Goal: Information Seeking & Learning: Learn about a topic

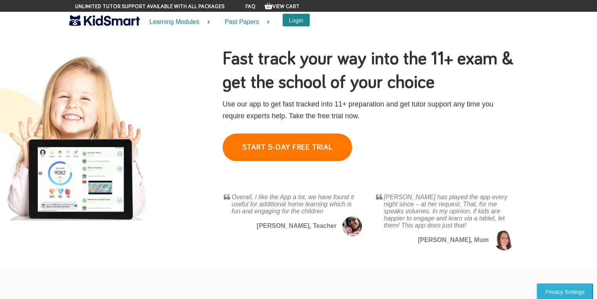
click at [299, 16] on button "Login" at bounding box center [296, 20] width 27 height 13
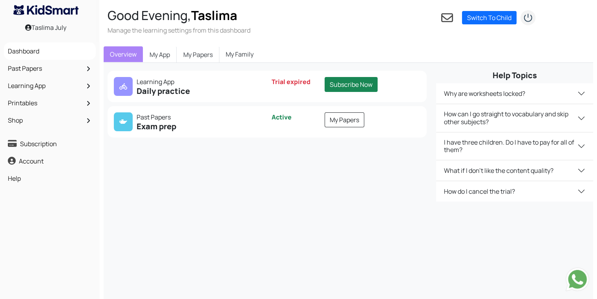
click at [466, 25] on nav "1 Switch To Child You need to Add a child Mahdi Open dashboard Mariom Open dash…" at bounding box center [489, 17] width 97 height 17
click at [473, 18] on link "Switch To Child" at bounding box center [489, 17] width 55 height 13
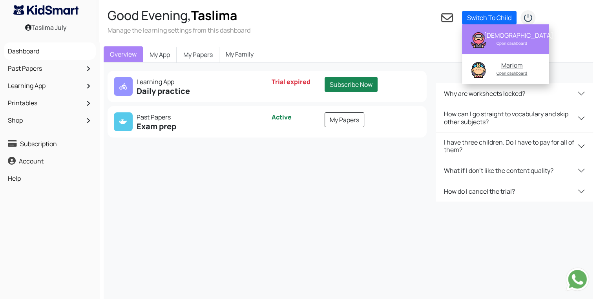
click at [493, 40] on div "Open dashboard" at bounding box center [512, 43] width 57 height 8
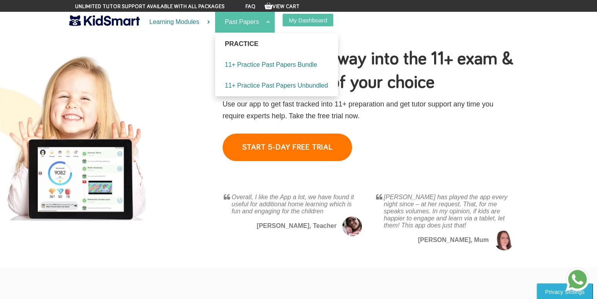
click at [257, 23] on link "Past Papers" at bounding box center [245, 22] width 60 height 21
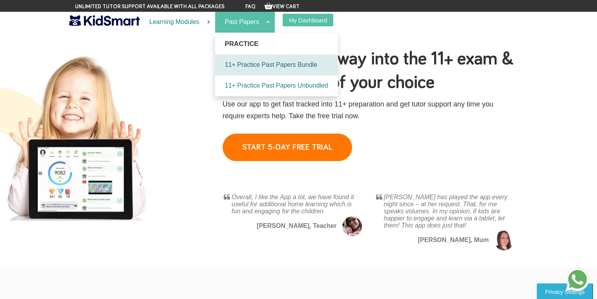
click at [305, 65] on link "11+ Practice Past Papers Bundle" at bounding box center [276, 65] width 123 height 21
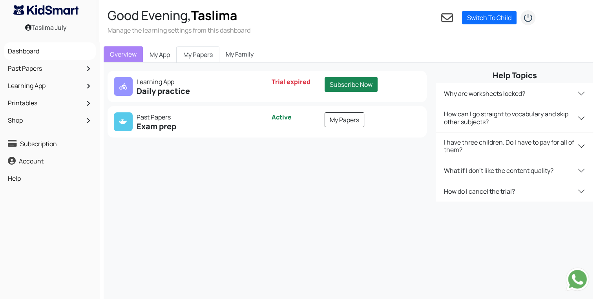
click at [187, 58] on link "My Papers" at bounding box center [198, 54] width 43 height 16
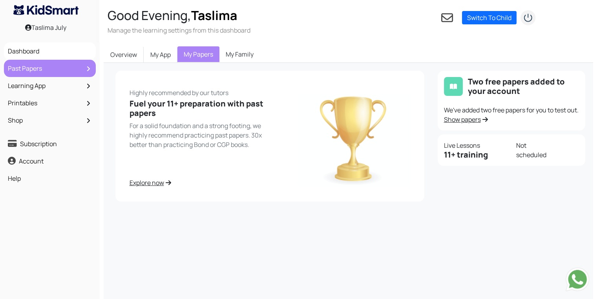
click at [79, 74] on link "Past Papers" at bounding box center [50, 68] width 88 height 13
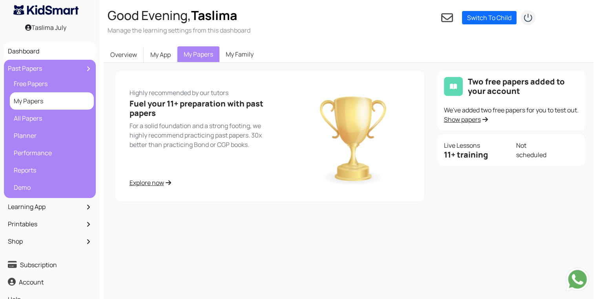
click at [78, 106] on link "My Papers" at bounding box center [52, 100] width 80 height 13
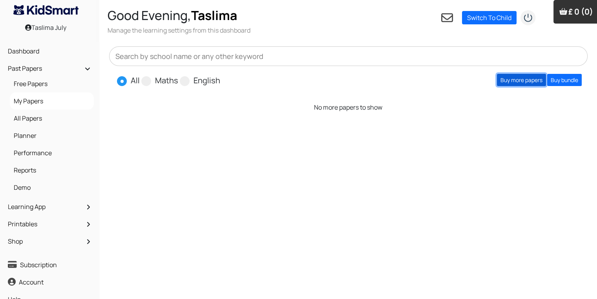
click at [530, 77] on link "Buy more papers" at bounding box center [521, 80] width 49 height 12
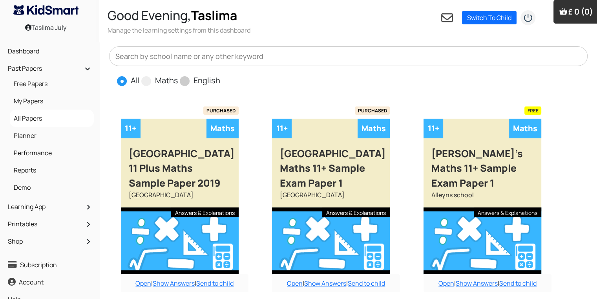
click at [186, 77] on span "English" at bounding box center [200, 80] width 40 height 12
click at [186, 78] on span at bounding box center [185, 81] width 10 height 10
click at [220, 78] on input "English" at bounding box center [222, 77] width 5 height 5
radio input "true"
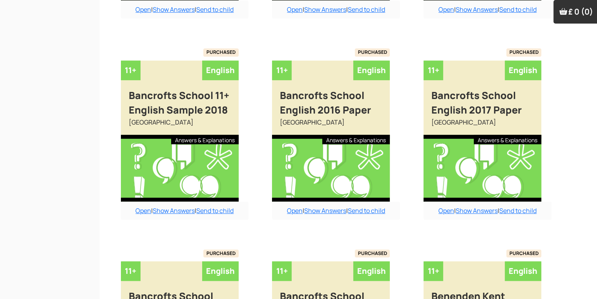
scroll to position [629, 0]
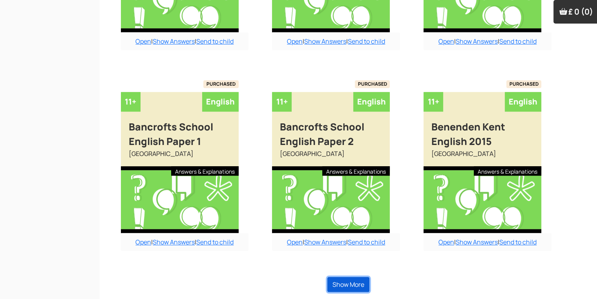
click at [342, 285] on button "Show More" at bounding box center [348, 284] width 42 height 15
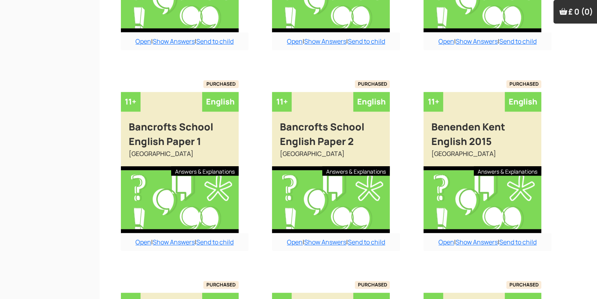
scroll to position [645, 0]
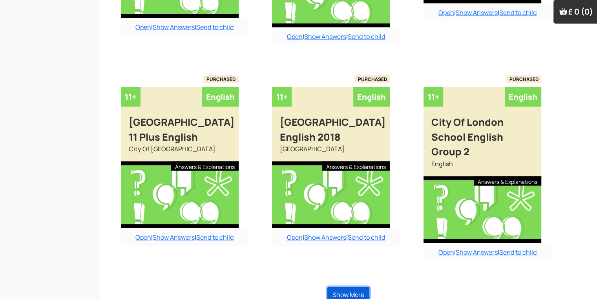
click at [342, 287] on button "Show More" at bounding box center [348, 294] width 42 height 15
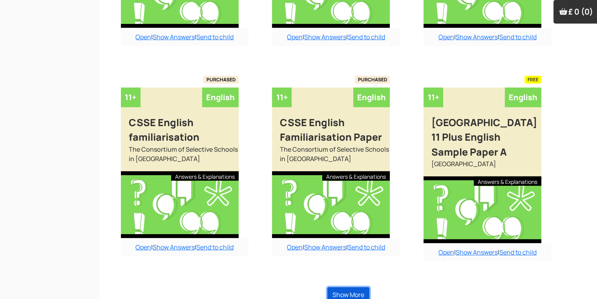
click at [342, 287] on button "Show More" at bounding box center [348, 294] width 42 height 15
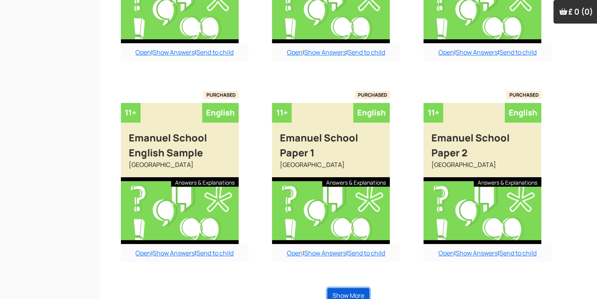
click at [342, 288] on button "Show More" at bounding box center [348, 295] width 42 height 15
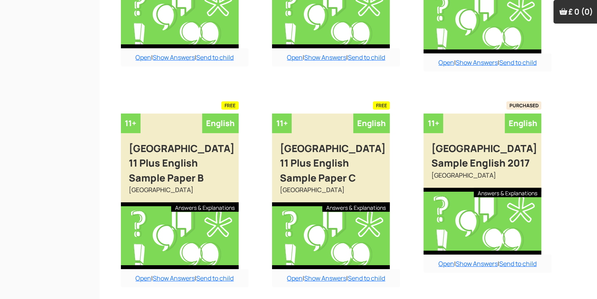
scroll to position [2565, 0]
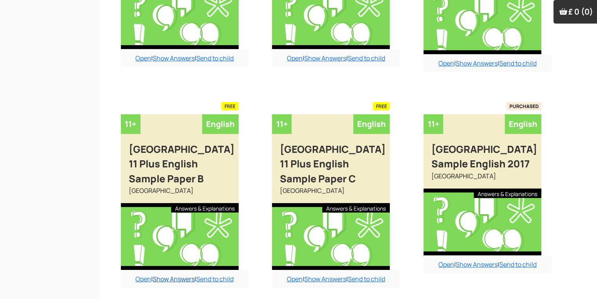
click at [162, 274] on link "Show Answers" at bounding box center [174, 278] width 42 height 9
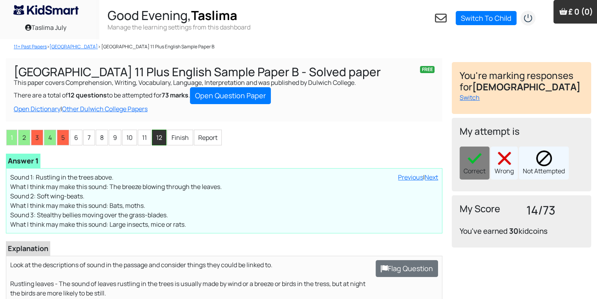
click at [155, 135] on li "12" at bounding box center [159, 138] width 15 height 16
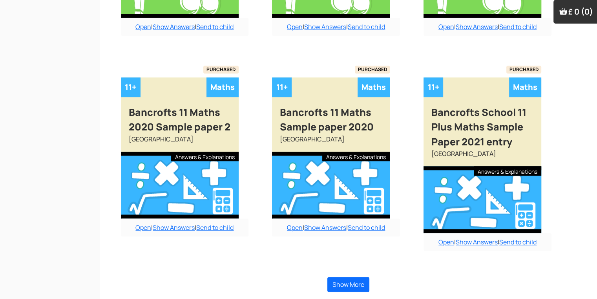
scroll to position [673, 0]
click at [357, 278] on button "Show More" at bounding box center [348, 284] width 42 height 15
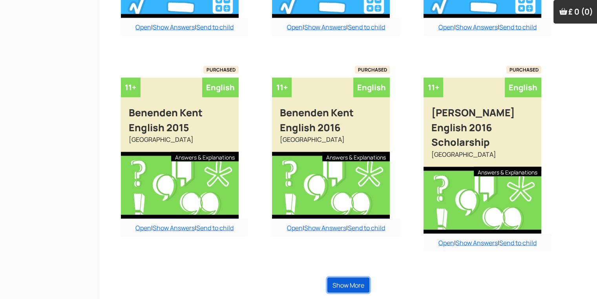
drag, startPoint x: 357, startPoint y: 278, endPoint x: 365, endPoint y: 279, distance: 8.0
click at [365, 279] on button "Show More" at bounding box center [348, 285] width 42 height 15
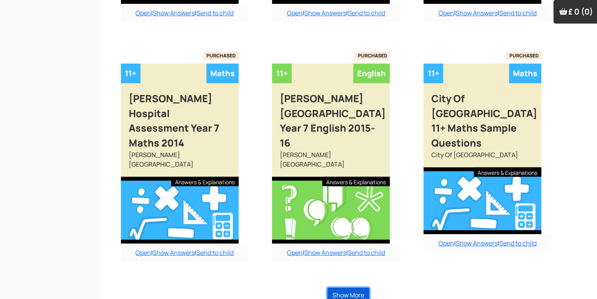
click at [365, 287] on button "Show More" at bounding box center [348, 294] width 42 height 15
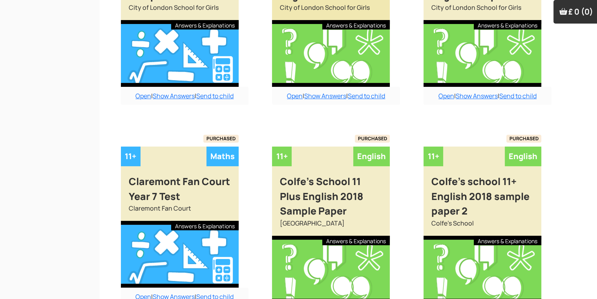
scroll to position [3257, 0]
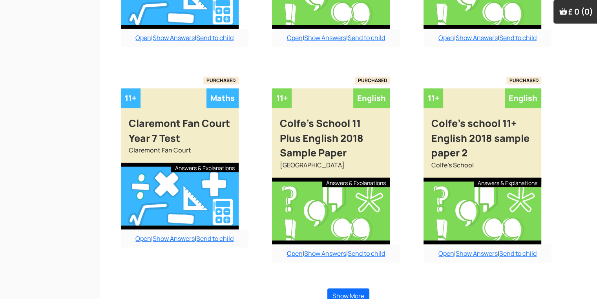
click at [348, 291] on div "Show More" at bounding box center [348, 295] width 479 height 31
click at [349, 288] on button "Show More" at bounding box center [348, 295] width 42 height 15
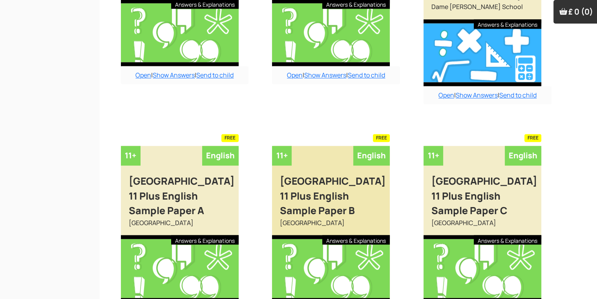
scroll to position [4341, 0]
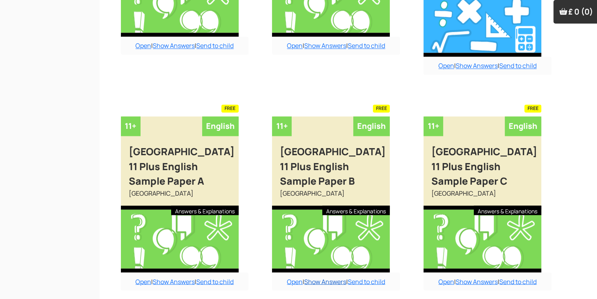
click at [340, 277] on link "Show Answers" at bounding box center [325, 281] width 42 height 9
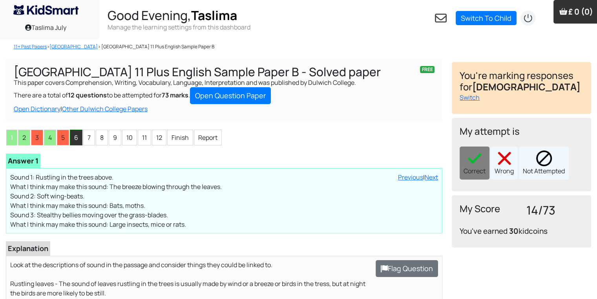
click at [74, 137] on li "6" at bounding box center [76, 138] width 13 height 16
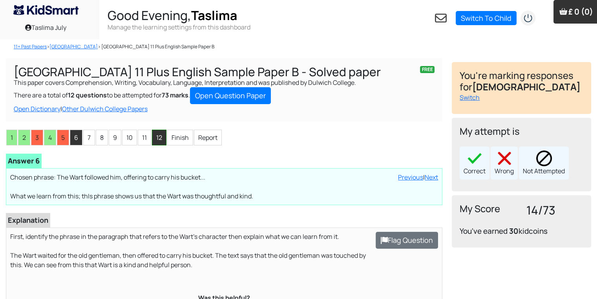
click at [152, 137] on li "12" at bounding box center [159, 138] width 15 height 16
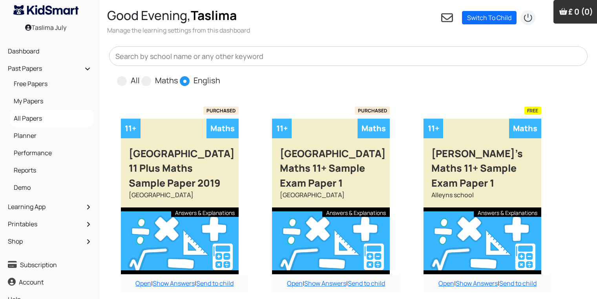
scroll to position [673, 0]
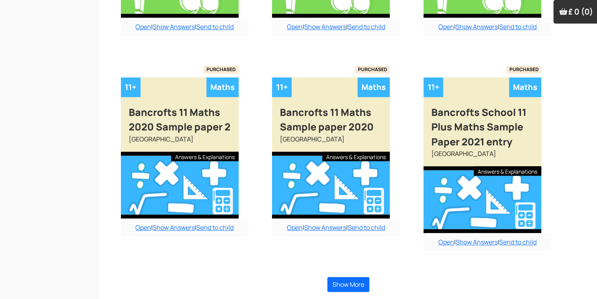
drag, startPoint x: 0, startPoint y: 0, endPoint x: 246, endPoint y: 263, distance: 359.7
click at [342, 284] on button "Show More" at bounding box center [348, 284] width 42 height 15
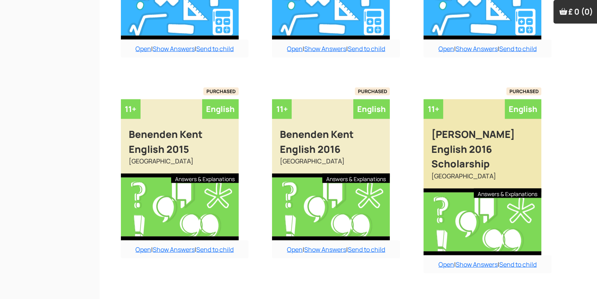
scroll to position [1505, 0]
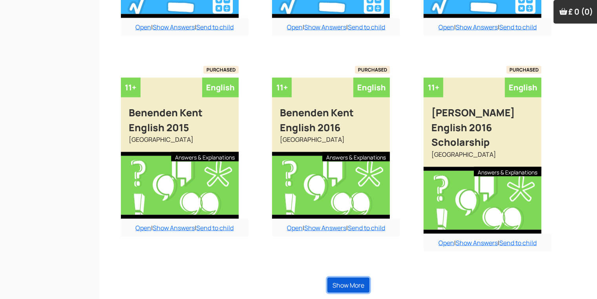
click at [356, 278] on button "Show More" at bounding box center [348, 285] width 42 height 15
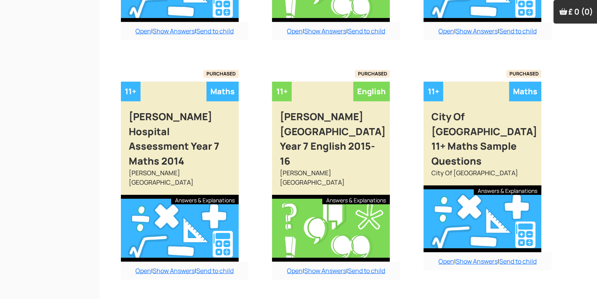
scroll to position [2396, 0]
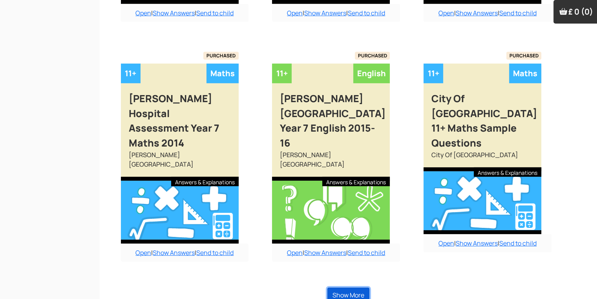
click at [358, 287] on button "Show More" at bounding box center [348, 294] width 42 height 15
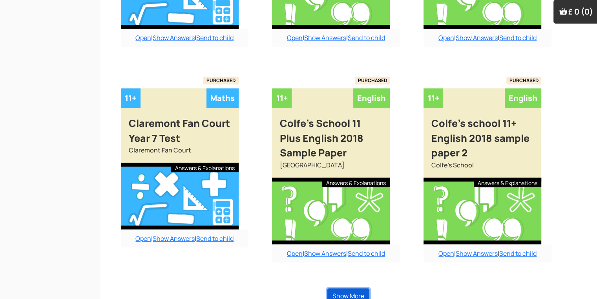
click at [358, 288] on button "Show More" at bounding box center [348, 295] width 42 height 15
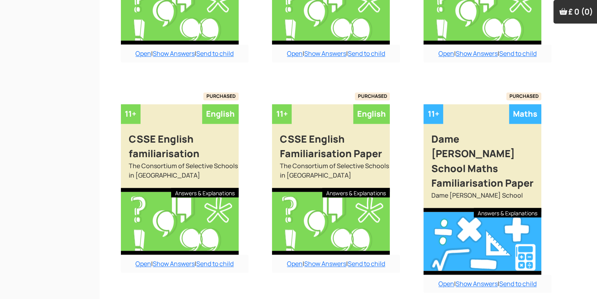
scroll to position [4138, 0]
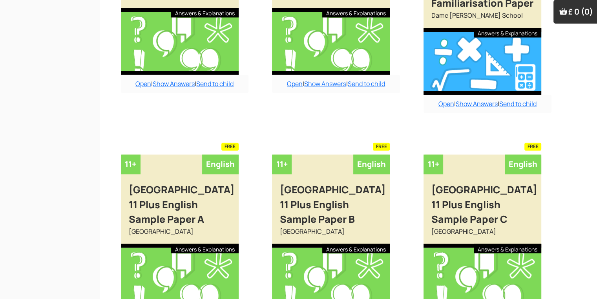
scroll to position [4294, 0]
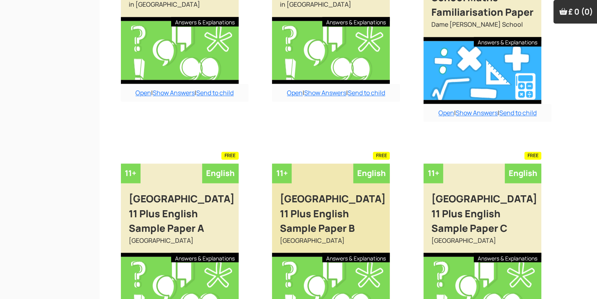
click at [342, 252] on div at bounding box center [331, 285] width 118 height 67
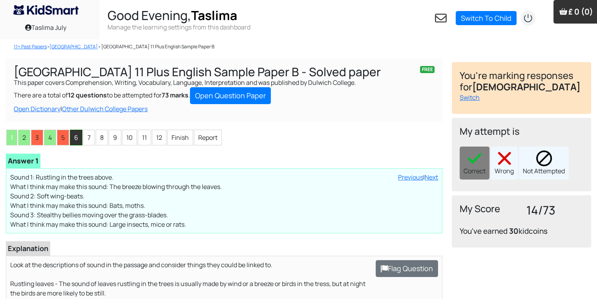
click at [80, 132] on li "6" at bounding box center [76, 138] width 13 height 16
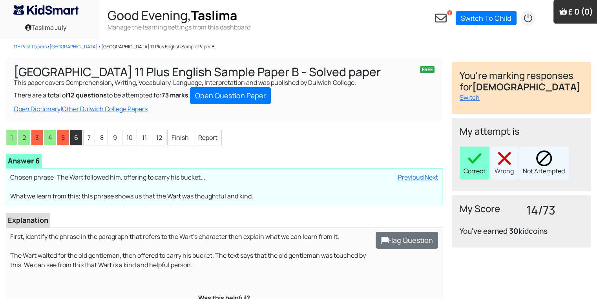
click at [473, 169] on div "Correct" at bounding box center [475, 162] width 30 height 33
click at [87, 134] on li "7" at bounding box center [89, 138] width 12 height 16
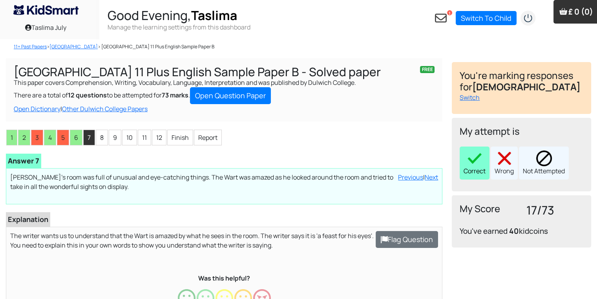
click at [479, 162] on img at bounding box center [475, 158] width 16 height 16
click at [104, 140] on li "8" at bounding box center [102, 138] width 12 height 16
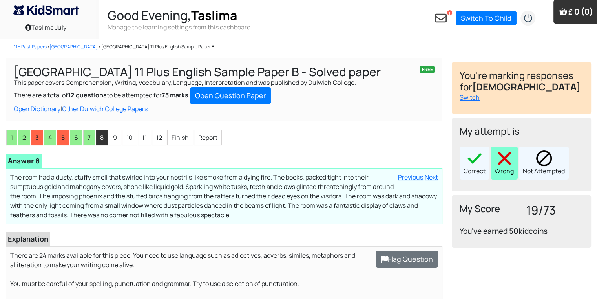
click at [495, 172] on div "Wrong" at bounding box center [504, 162] width 27 height 33
click at [113, 135] on li "9" at bounding box center [115, 138] width 13 height 16
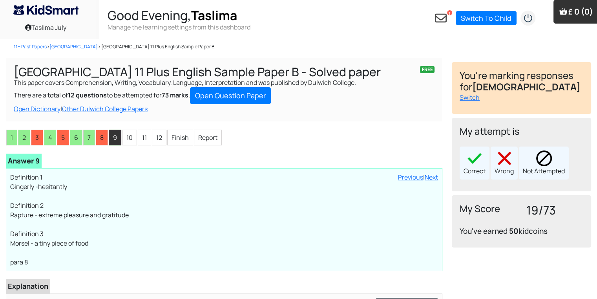
click at [110, 139] on li "9" at bounding box center [115, 138] width 13 height 16
click at [102, 139] on li "8" at bounding box center [102, 138] width 12 height 16
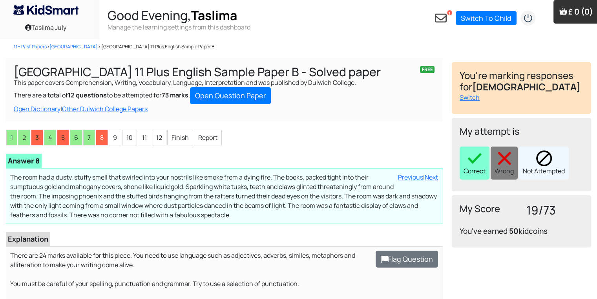
click at [473, 177] on div "Correct" at bounding box center [475, 162] width 30 height 33
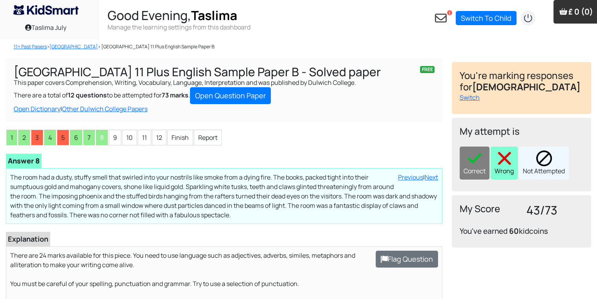
click at [500, 164] on img at bounding box center [505, 158] width 16 height 16
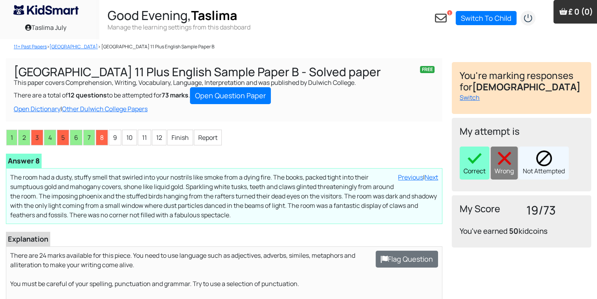
click at [461, 169] on div "Correct" at bounding box center [475, 162] width 30 height 33
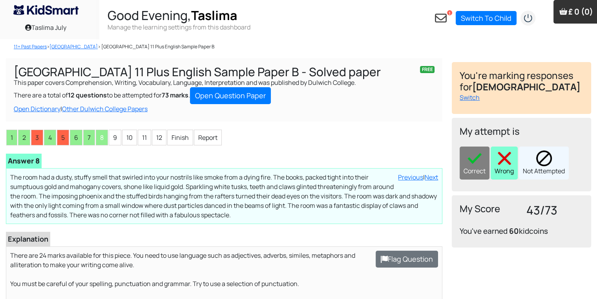
click at [501, 168] on div "Wrong" at bounding box center [504, 162] width 27 height 33
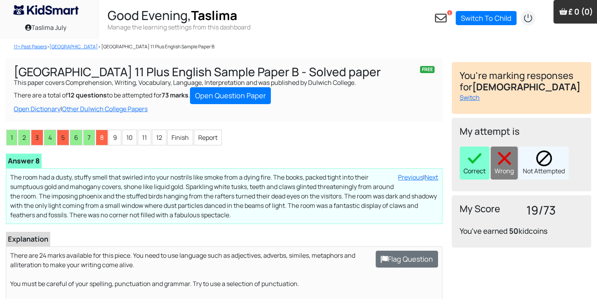
click at [466, 167] on div "Correct" at bounding box center [475, 162] width 30 height 33
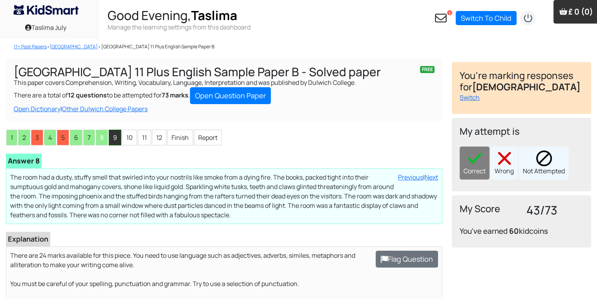
click at [111, 139] on li "9" at bounding box center [115, 138] width 13 height 16
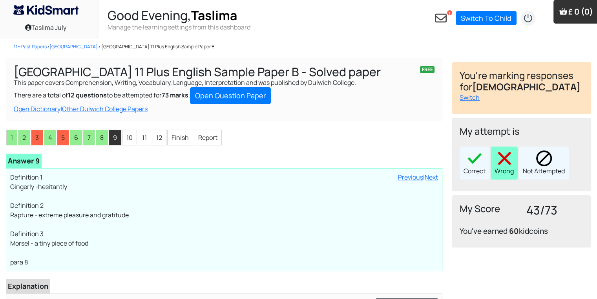
click at [496, 171] on div "Wrong" at bounding box center [504, 162] width 27 height 33
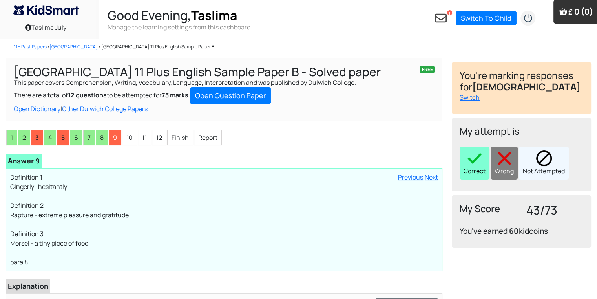
click at [478, 172] on div "Correct" at bounding box center [475, 162] width 30 height 33
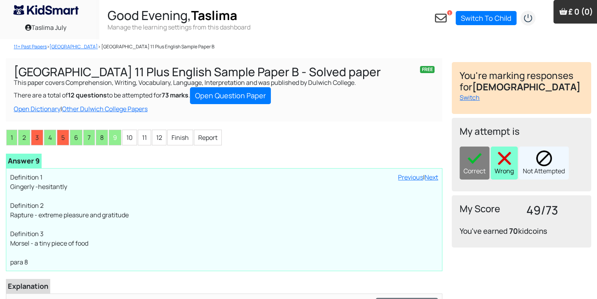
click at [507, 166] on div "Wrong" at bounding box center [504, 162] width 27 height 33
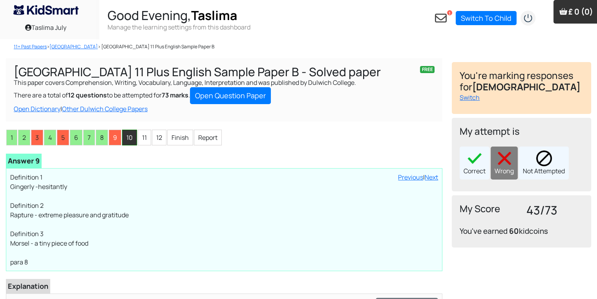
click at [129, 134] on li "10" at bounding box center [129, 138] width 15 height 16
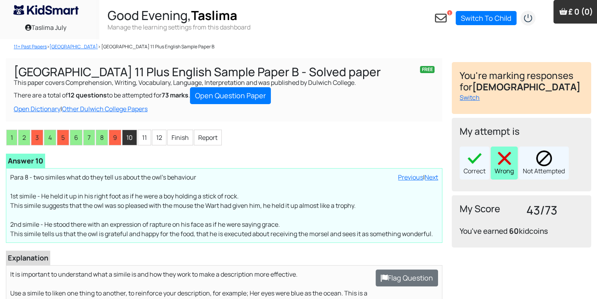
click at [506, 174] on div "Wrong" at bounding box center [504, 162] width 27 height 33
click at [141, 140] on li "11" at bounding box center [144, 138] width 13 height 16
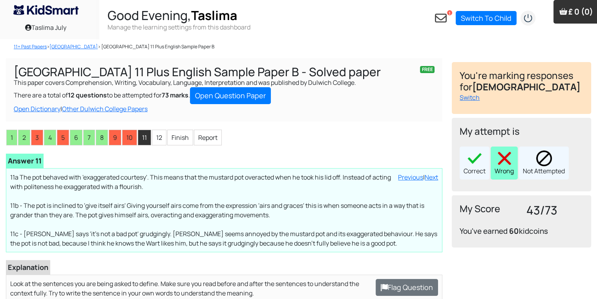
click at [502, 159] on img at bounding box center [505, 158] width 16 height 16
click at [163, 135] on li "12" at bounding box center [159, 138] width 15 height 16
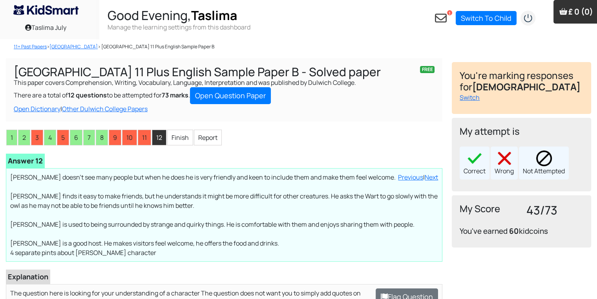
click at [470, 172] on div "Correct" at bounding box center [475, 162] width 30 height 33
